Goal: Transaction & Acquisition: Purchase product/service

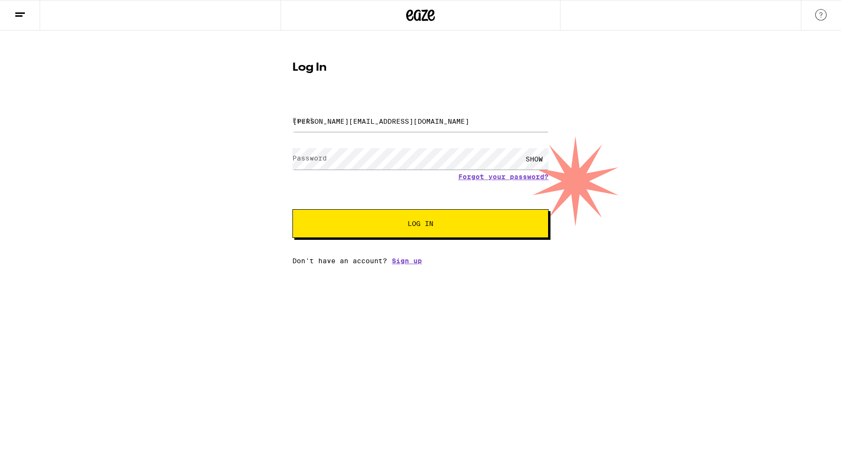
click at [408, 225] on span "Log In" at bounding box center [421, 223] width 26 height 7
click at [417, 224] on span "Log In" at bounding box center [421, 223] width 26 height 7
click at [532, 159] on div "SHOW" at bounding box center [534, 159] width 29 height 22
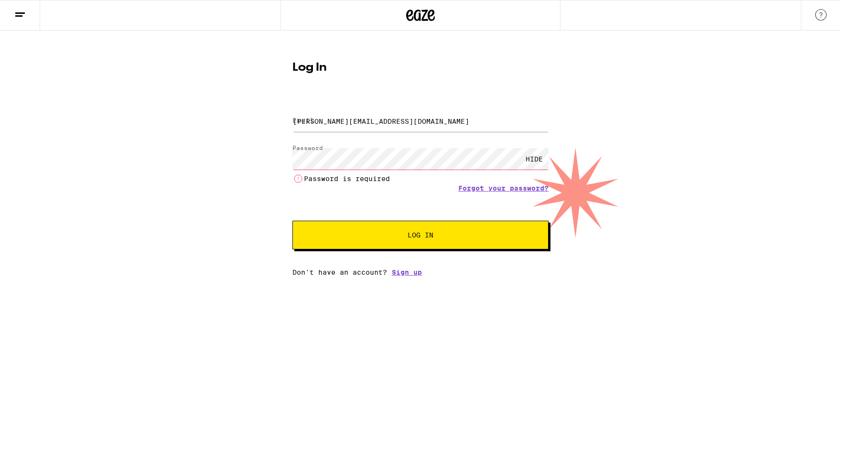
click at [532, 159] on div "HIDE" at bounding box center [534, 159] width 29 height 22
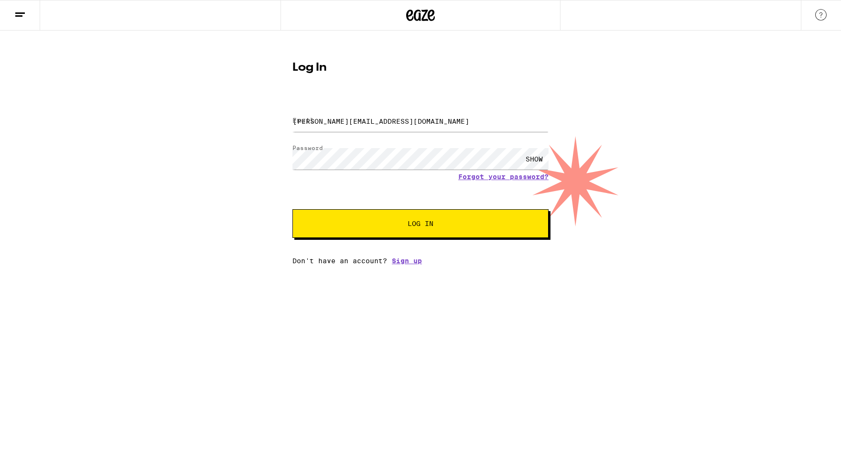
click at [532, 159] on div "SHOW" at bounding box center [534, 159] width 29 height 22
click at [532, 159] on div "HIDE" at bounding box center [534, 159] width 29 height 22
click at [309, 123] on label "Email" at bounding box center [303, 121] width 22 height 8
type input "[PERSON_NAME][EMAIL_ADDRESS][DOMAIN_NAME]"
click at [406, 222] on span "Log In" at bounding box center [420, 223] width 179 height 7
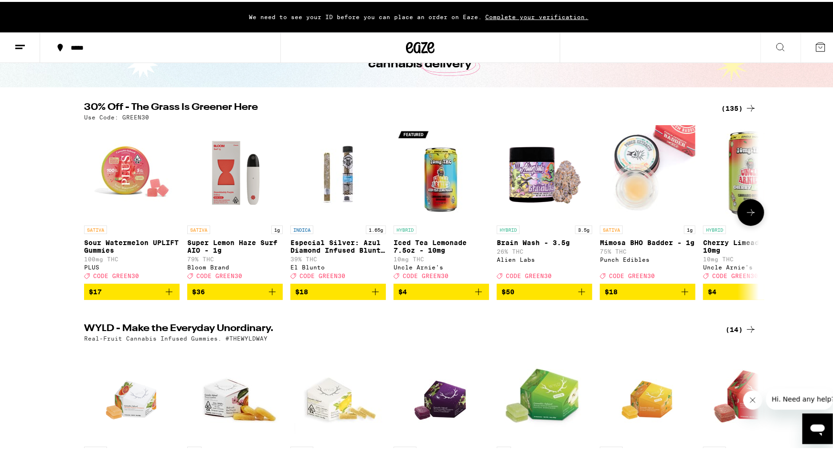
scroll to position [70, 0]
